Goal: Transaction & Acquisition: Obtain resource

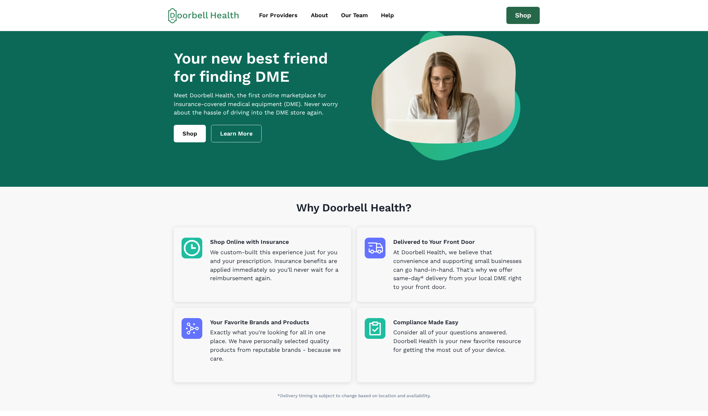
click at [528, 16] on link "Shop" at bounding box center [523, 16] width 34 height 18
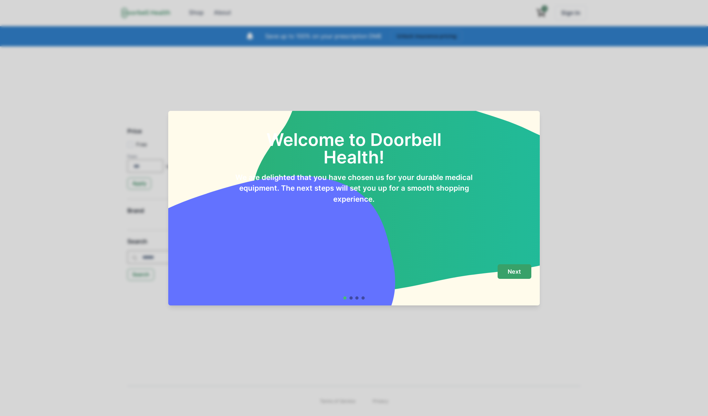
click at [510, 271] on p "Next" at bounding box center [514, 271] width 13 height 7
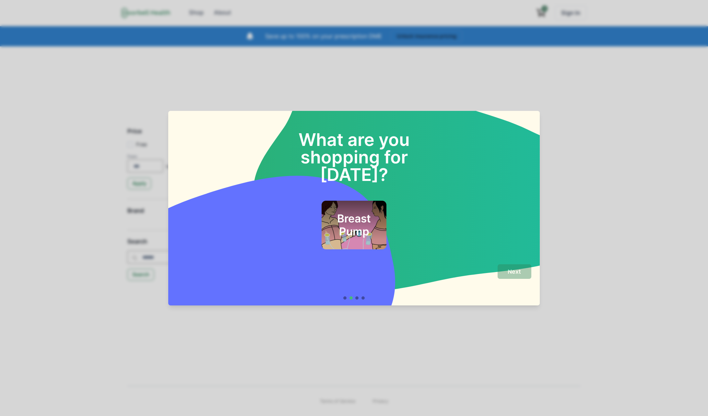
click at [358, 212] on h2 "Breast Pump" at bounding box center [353, 225] width 47 height 26
click at [522, 273] on button "Next" at bounding box center [515, 271] width 34 height 15
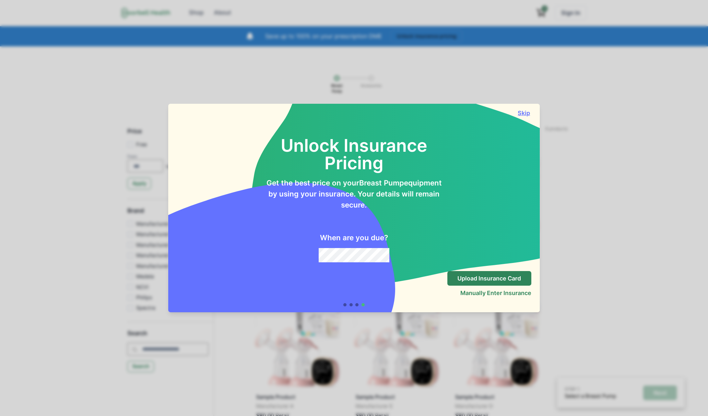
click at [518, 114] on button "Skip" at bounding box center [524, 113] width 15 height 7
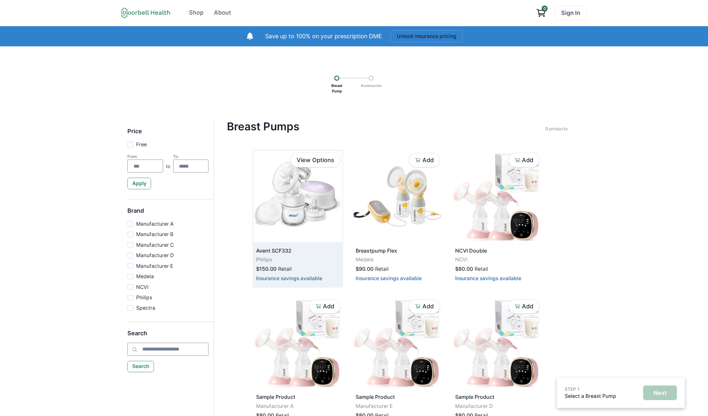
click at [298, 194] on img at bounding box center [297, 196] width 89 height 91
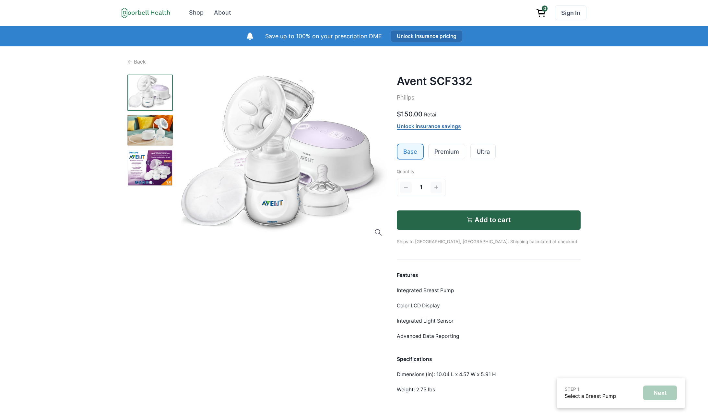
click at [411, 36] on button "Unlock insurance pricing" at bounding box center [427, 36] width 72 height 12
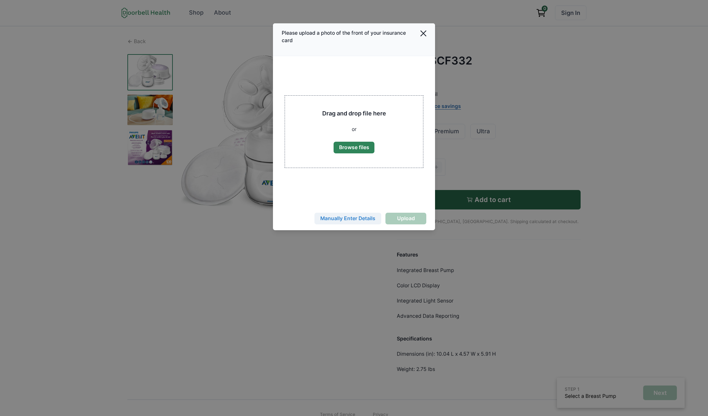
click at [344, 220] on button "Manually Enter Details" at bounding box center [347, 219] width 67 height 12
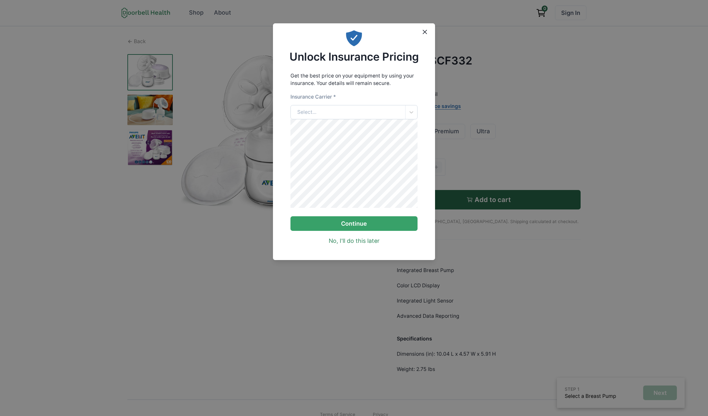
click at [340, 115] on div "Select..." at bounding box center [348, 112] width 115 height 14
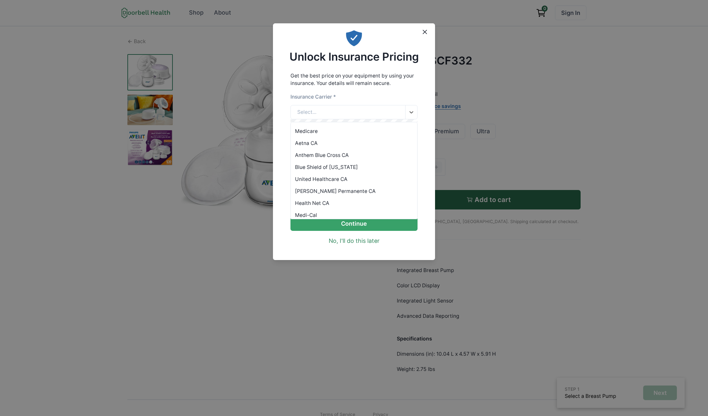
click at [338, 133] on div "Medicare" at bounding box center [354, 131] width 127 height 12
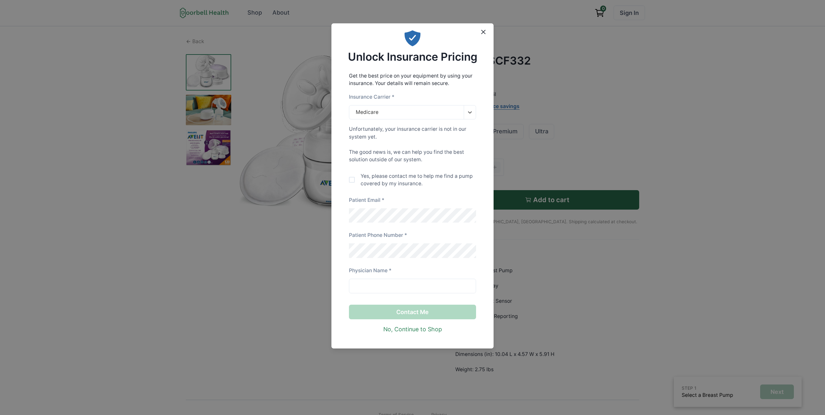
click at [351, 183] on span at bounding box center [352, 180] width 6 height 6
click at [393, 113] on div "Medicare" at bounding box center [406, 112] width 115 height 14
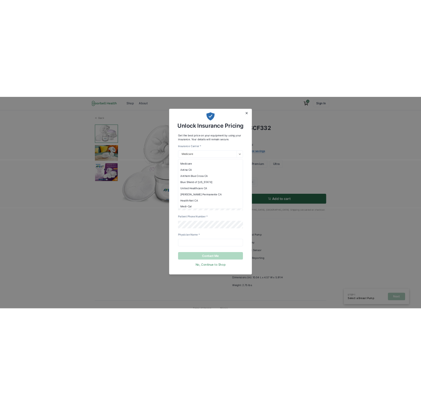
scroll to position [53, 0]
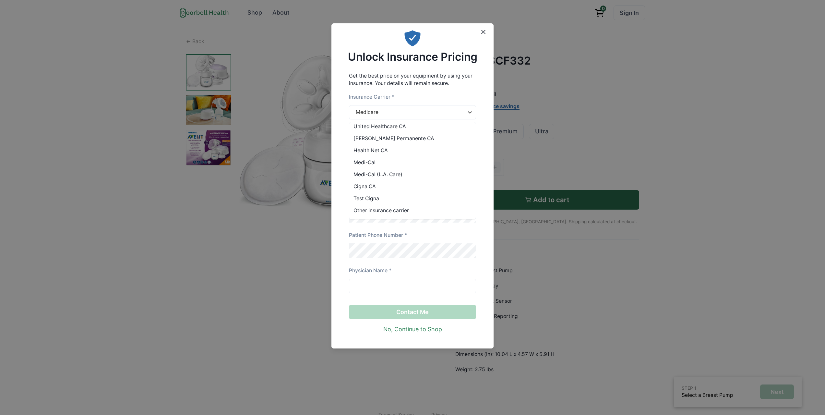
click at [393, 206] on div "Other insurance carrier" at bounding box center [412, 210] width 127 height 12
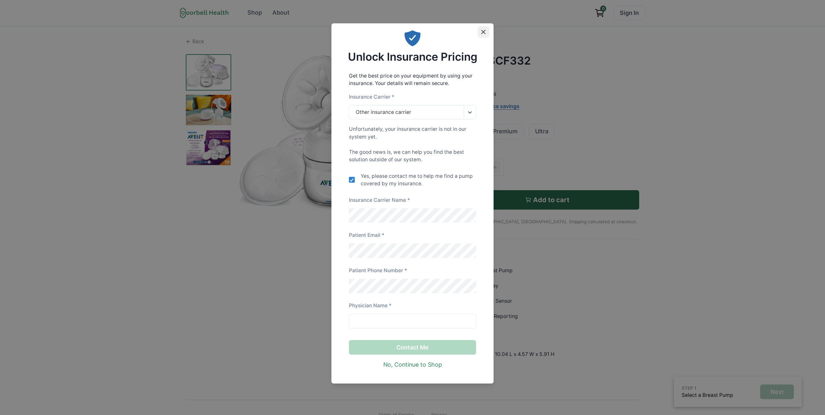
click at [482, 30] on icon "Close" at bounding box center [483, 32] width 4 height 4
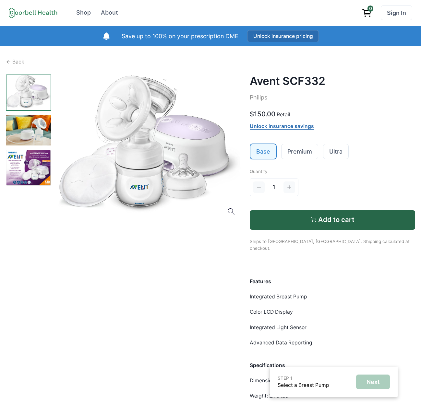
click at [275, 35] on button "Unlock insurance pricing" at bounding box center [283, 36] width 72 height 12
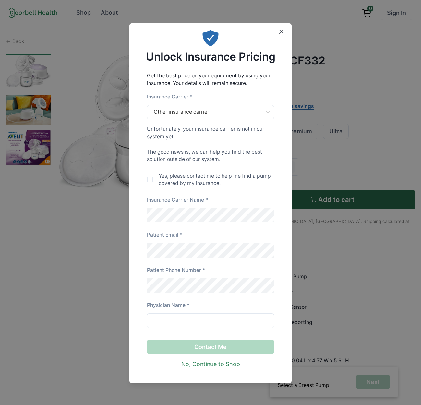
click at [219, 110] on div "Other insurance carrier" at bounding box center [204, 112] width 115 height 14
click at [273, 75] on p "Get the best price on your equipment by using your insurance. Your details will…" at bounding box center [210, 79] width 127 height 15
click at [161, 181] on p "Yes, please contact me to help me find a pump covered by my insurance." at bounding box center [217, 179] width 116 height 15
click at [231, 323] on input at bounding box center [210, 320] width 127 height 15
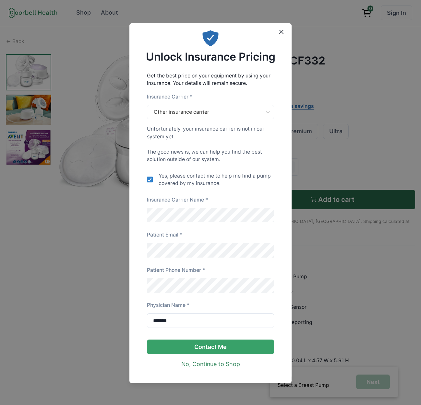
scroll to position [6, 0]
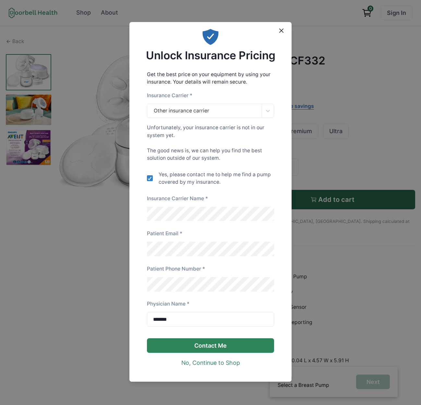
type input "*******"
click at [215, 345] on button "Contact Me" at bounding box center [210, 345] width 127 height 15
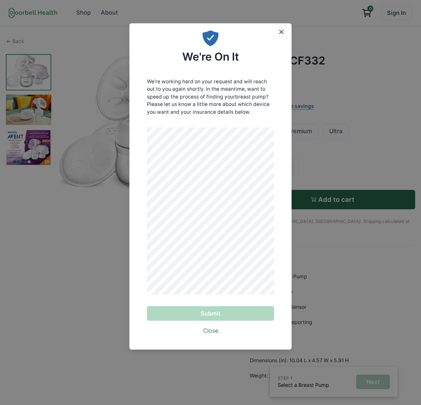
scroll to position [0, 0]
click at [210, 313] on button "Submit" at bounding box center [210, 313] width 127 height 15
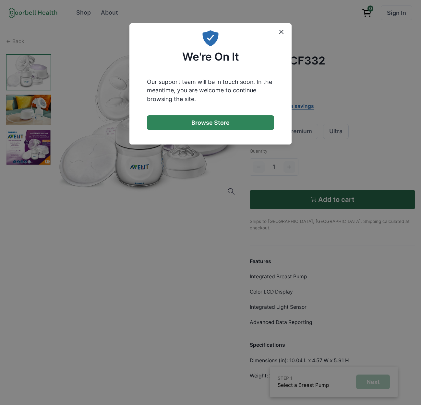
click at [199, 122] on button "Browse Store" at bounding box center [210, 122] width 127 height 15
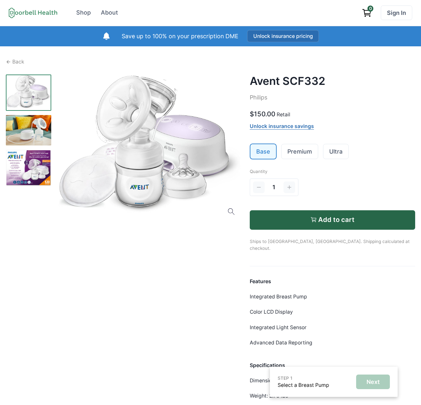
click at [265, 34] on button "Unlock insurance pricing" at bounding box center [283, 36] width 72 height 12
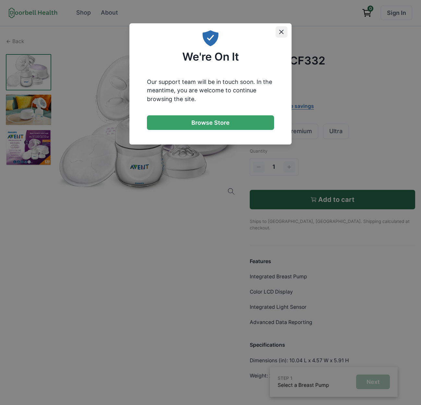
click at [280, 30] on icon "Close" at bounding box center [281, 32] width 4 height 4
